Goal: Browse casually

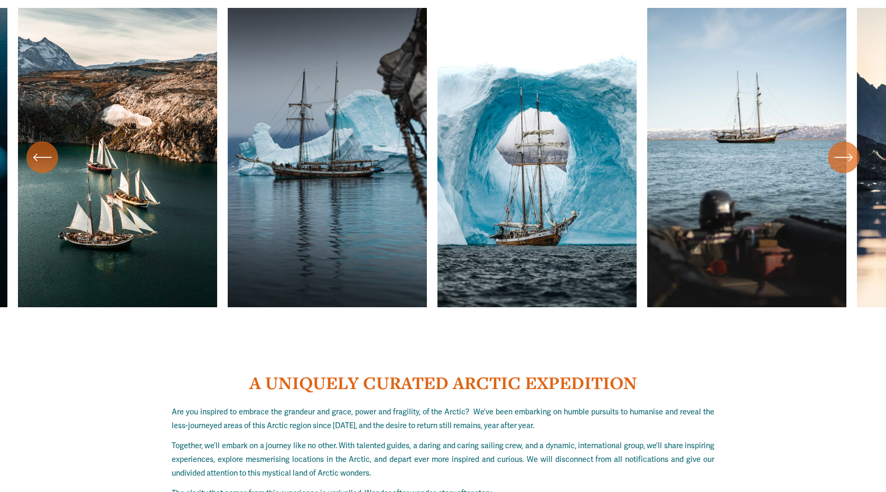
scroll to position [4054, 0]
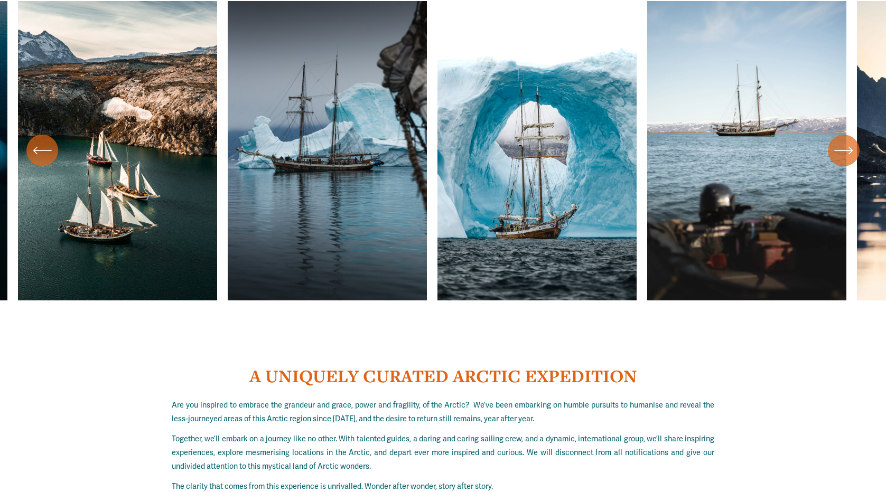
click at [851, 141] on icon "\a \a \a Next\a \a" at bounding box center [843, 150] width 19 height 19
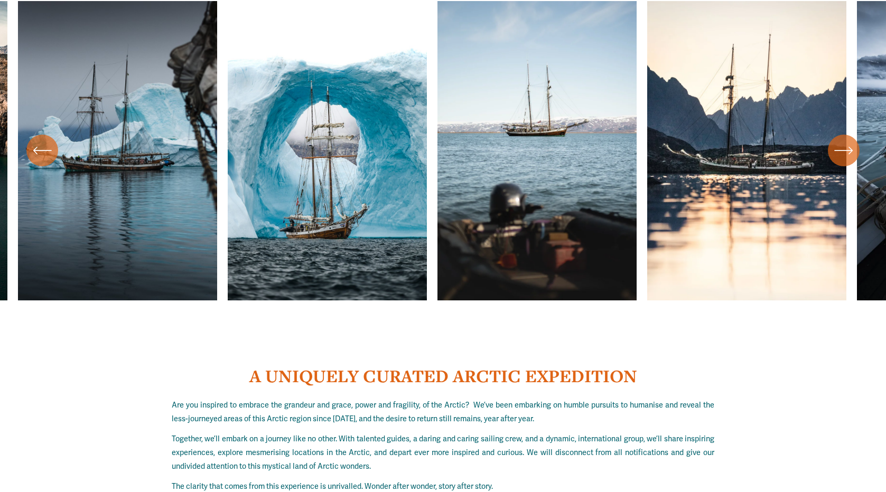
click at [851, 141] on icon "\a \a \a Next\a \a" at bounding box center [843, 150] width 19 height 19
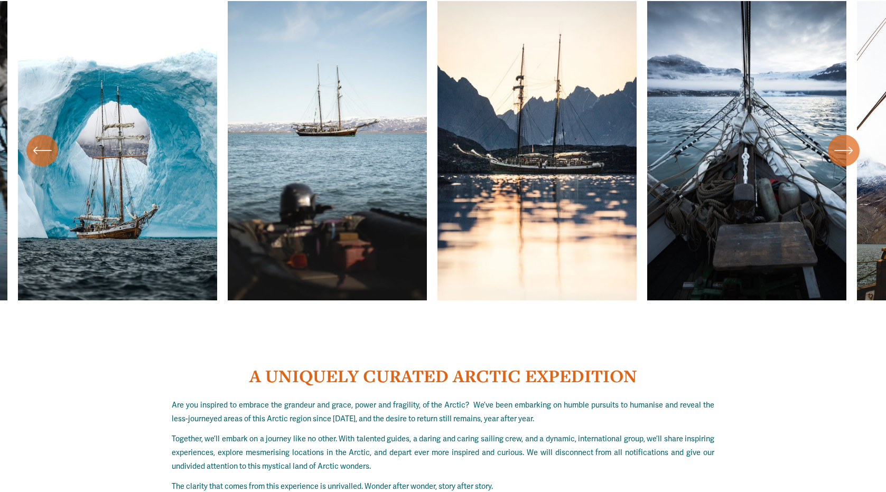
click at [851, 141] on icon "\a \a \a Next\a \a" at bounding box center [843, 150] width 19 height 19
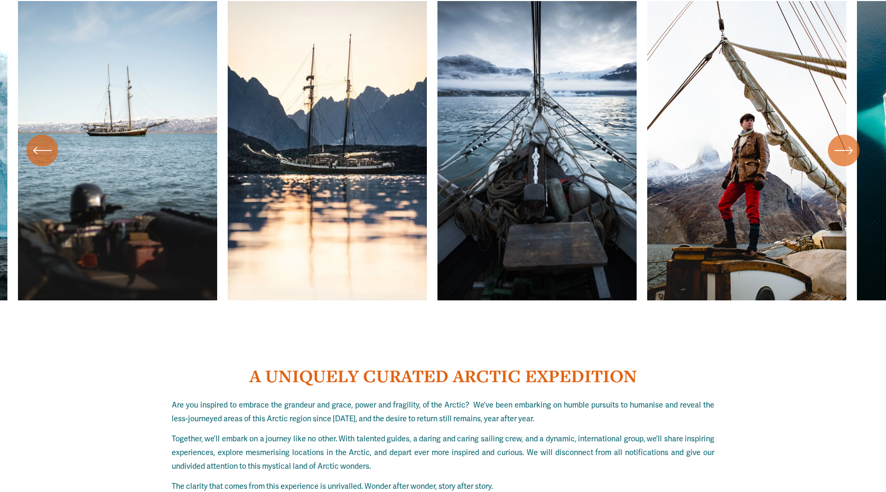
click at [851, 141] on icon "\a \a \a Next\a \a" at bounding box center [843, 150] width 19 height 19
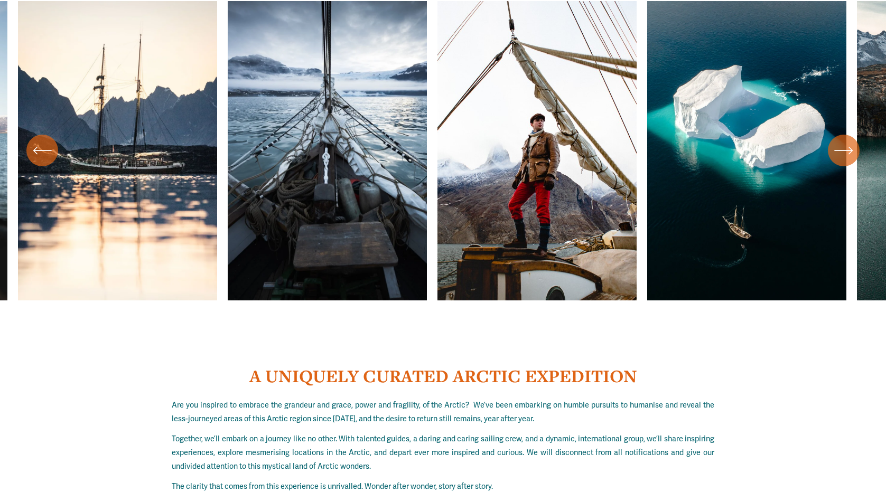
click at [844, 141] on icon "\a \a \a Next\a \a" at bounding box center [843, 150] width 19 height 19
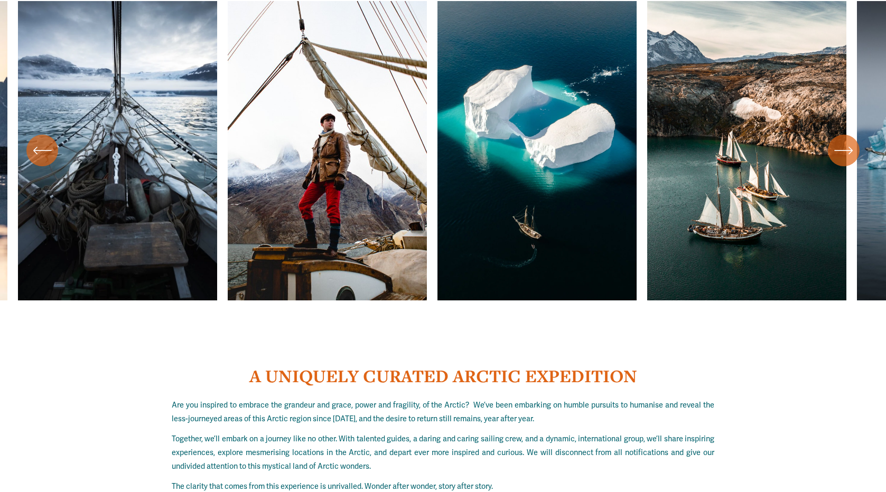
click at [844, 141] on icon "\a \a \a Next\a \a" at bounding box center [843, 150] width 19 height 19
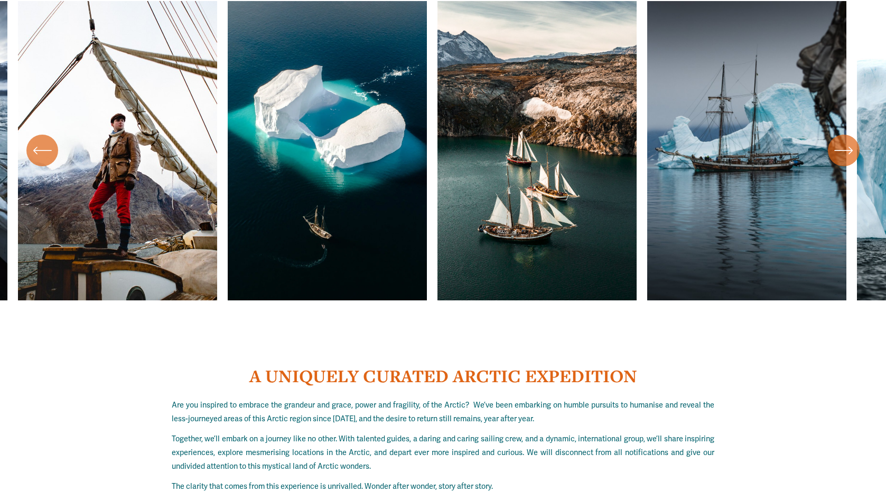
click at [844, 141] on icon "\a \a \a Next\a \a" at bounding box center [843, 150] width 19 height 19
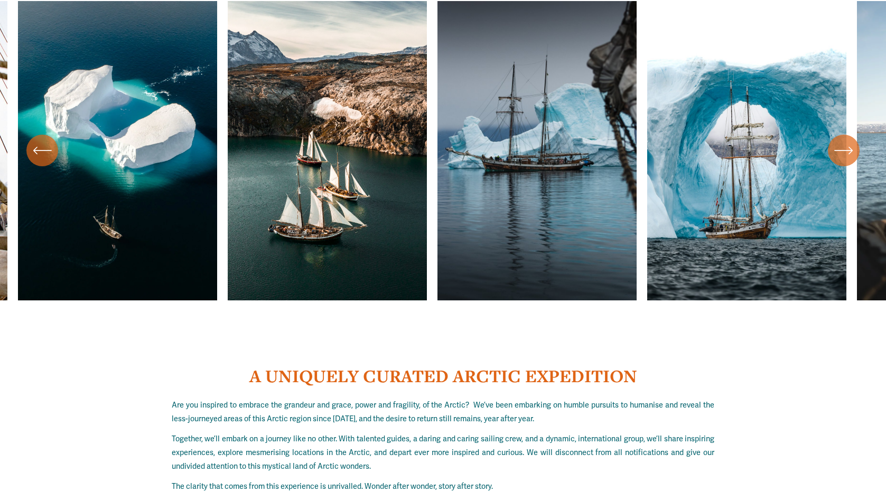
click at [845, 141] on icon "\a \a \a Next\a \a" at bounding box center [843, 150] width 19 height 19
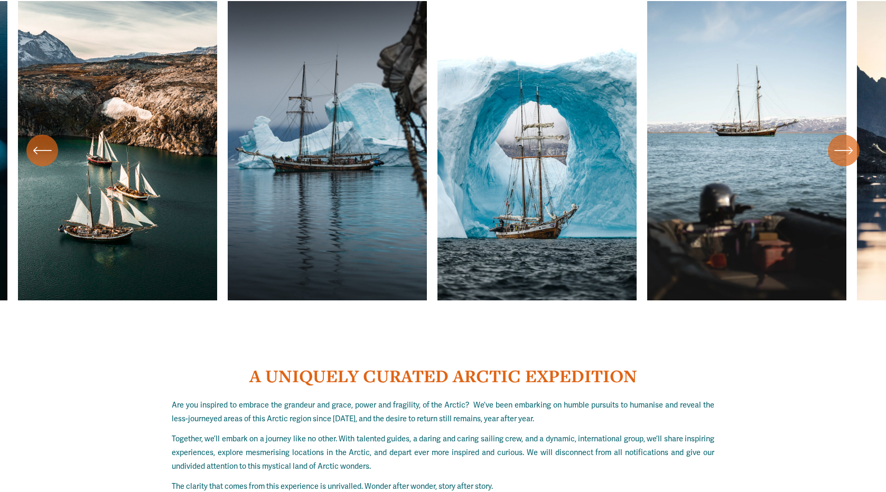
click at [846, 141] on icon "\a \a \a Next\a \a" at bounding box center [843, 150] width 19 height 19
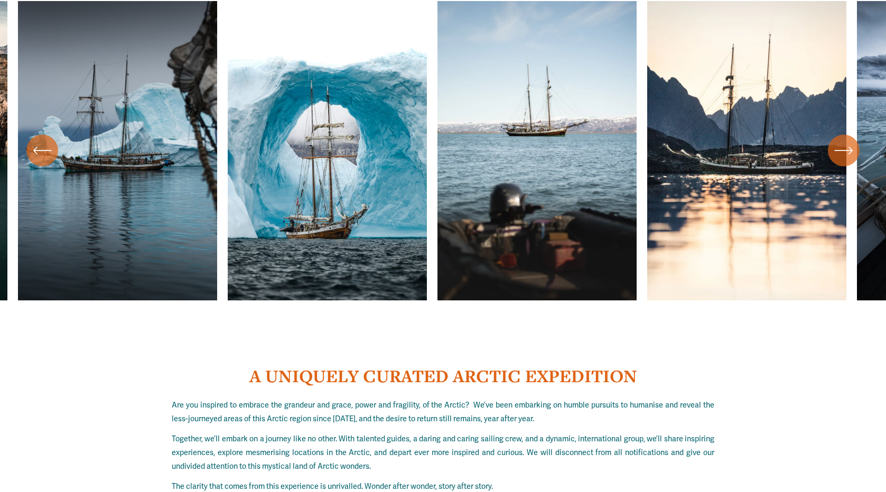
click at [846, 141] on icon "\a \a \a Next\a \a" at bounding box center [843, 150] width 19 height 19
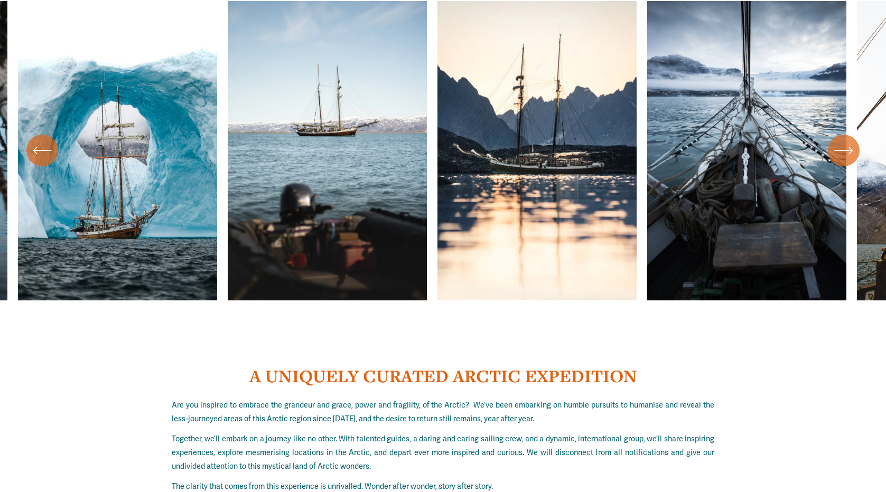
click at [848, 141] on icon "\a \a \a Next\a \a" at bounding box center [843, 150] width 19 height 19
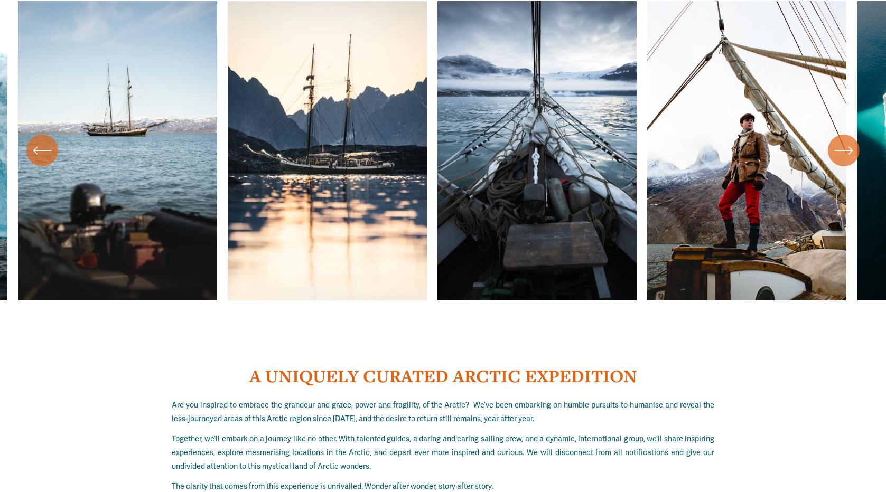
click at [849, 141] on icon "\a \a \a Next\a \a" at bounding box center [843, 150] width 19 height 19
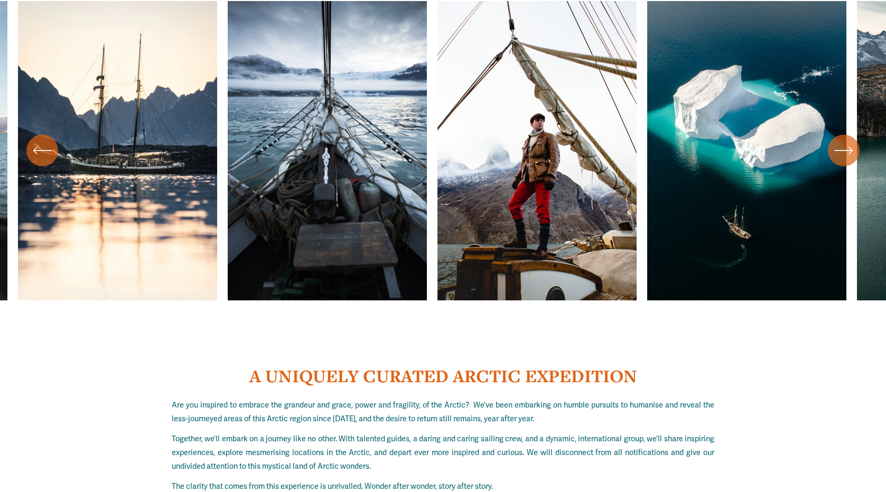
click at [850, 141] on icon "\a \a \a Next\a \a" at bounding box center [843, 150] width 19 height 19
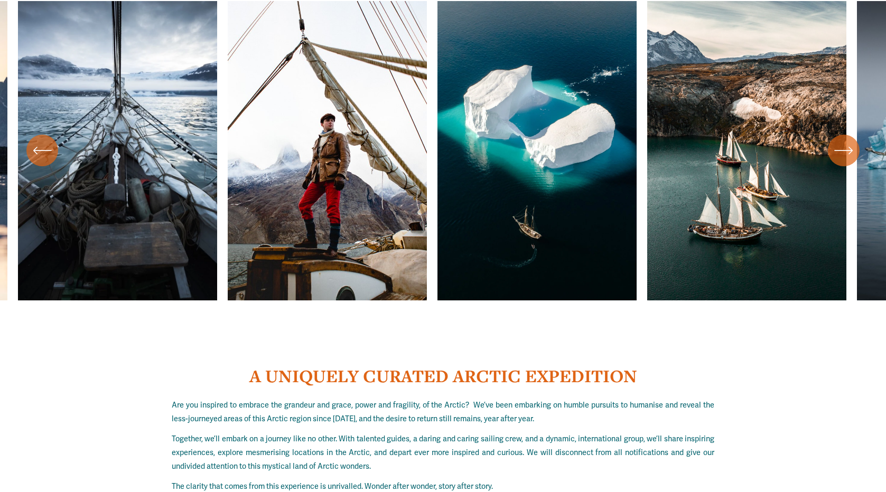
click at [850, 143] on icon "\a \a \a Next\a \a" at bounding box center [843, 150] width 19 height 19
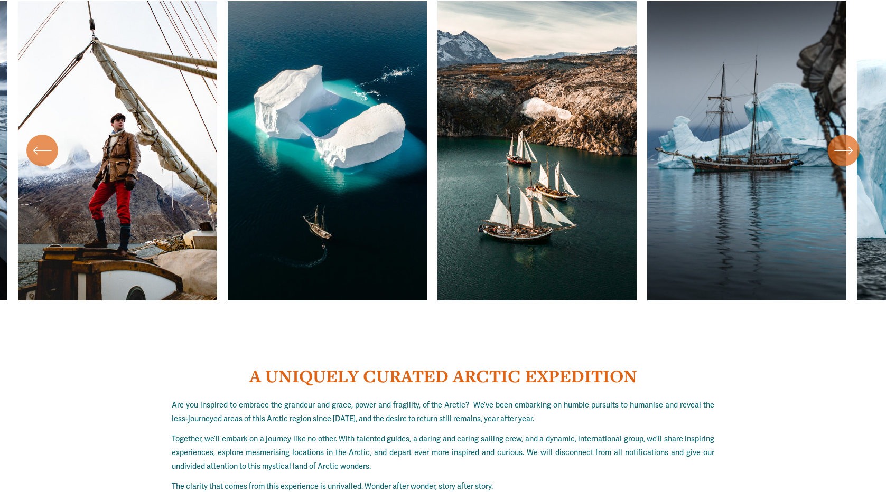
click at [846, 142] on icon "\a \a \a Next\a \a" at bounding box center [843, 150] width 19 height 19
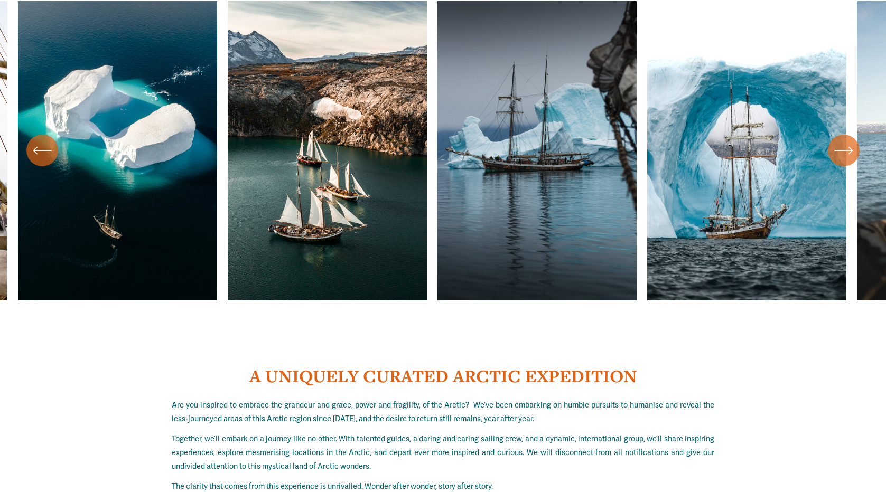
click at [846, 142] on icon "\a \a \a Next\a \a" at bounding box center [843, 150] width 19 height 19
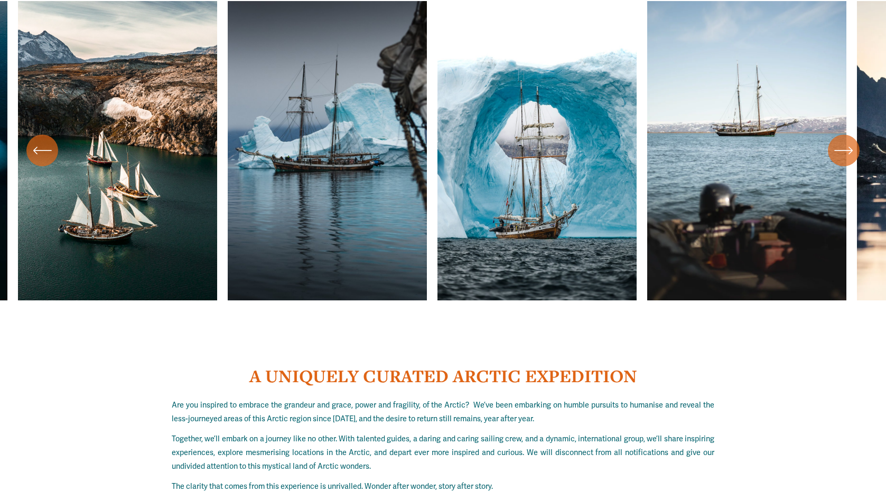
click at [846, 142] on icon "\a \a \a Next\a \a" at bounding box center [843, 150] width 19 height 19
